Goal: Book appointment/travel/reservation

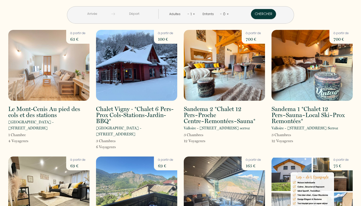
click at [306, 78] on img at bounding box center [312, 65] width 81 height 71
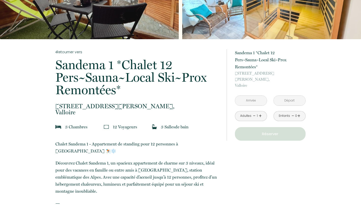
scroll to position [59, 0]
click at [249, 95] on input "text" at bounding box center [251, 100] width 32 height 10
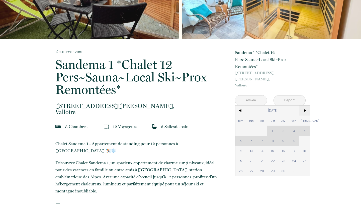
click at [305, 105] on span ">" at bounding box center [305, 110] width 11 height 10
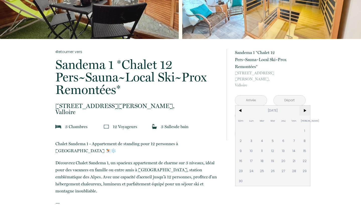
click at [305, 105] on span ">" at bounding box center [305, 110] width 11 height 10
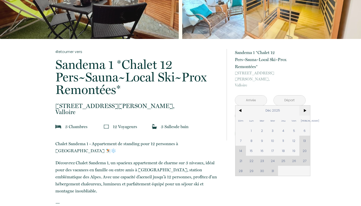
click at [305, 105] on span ">" at bounding box center [305, 110] width 11 height 10
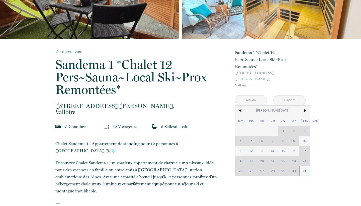
click at [306, 166] on span "31" at bounding box center [305, 171] width 11 height 10
type input "[DATE][PERSON_NAME]"
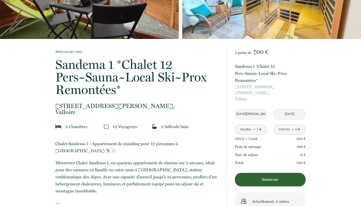
click at [291, 109] on input "[DATE]" at bounding box center [290, 114] width 32 height 10
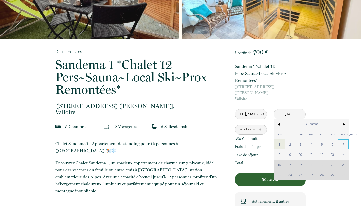
click at [343, 139] on span "7" at bounding box center [343, 144] width 11 height 10
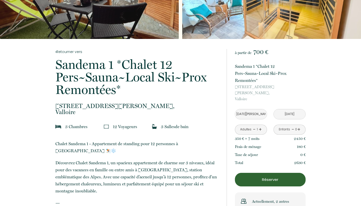
type input "[DATE]"
click at [259, 109] on input "[DATE][PERSON_NAME]" at bounding box center [251, 114] width 32 height 10
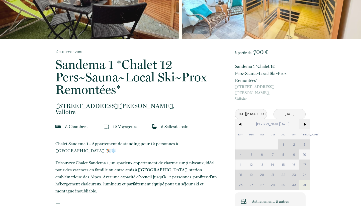
click at [306, 119] on span ">" at bounding box center [305, 124] width 11 height 10
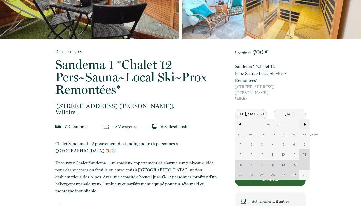
click at [306, 119] on span ">" at bounding box center [305, 124] width 11 height 10
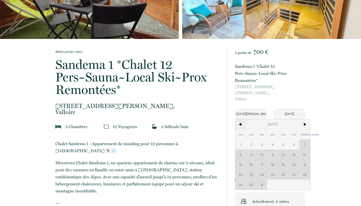
click at [241, 119] on span "<" at bounding box center [241, 124] width 11 height 10
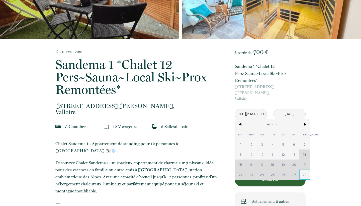
click at [304, 169] on span "28" at bounding box center [305, 174] width 11 height 10
type input "[DATE]"
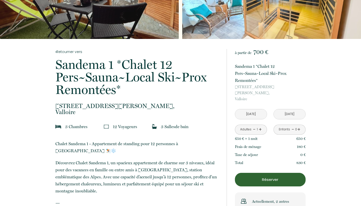
click at [295, 109] on input "[DATE]" at bounding box center [290, 114] width 32 height 10
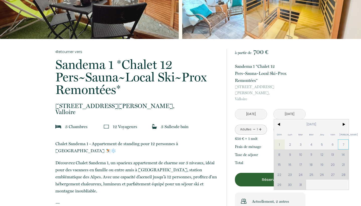
click at [343, 139] on span "7" at bounding box center [343, 144] width 11 height 10
type input "[DATE]"
